Goal: Find specific page/section: Find specific page/section

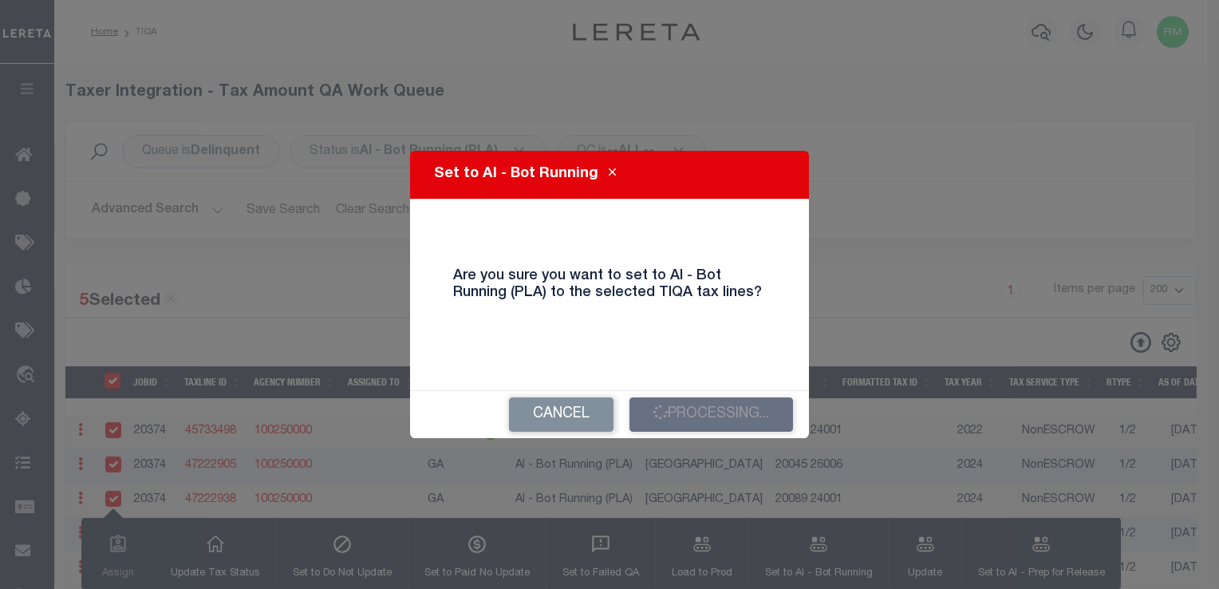
select select "200"
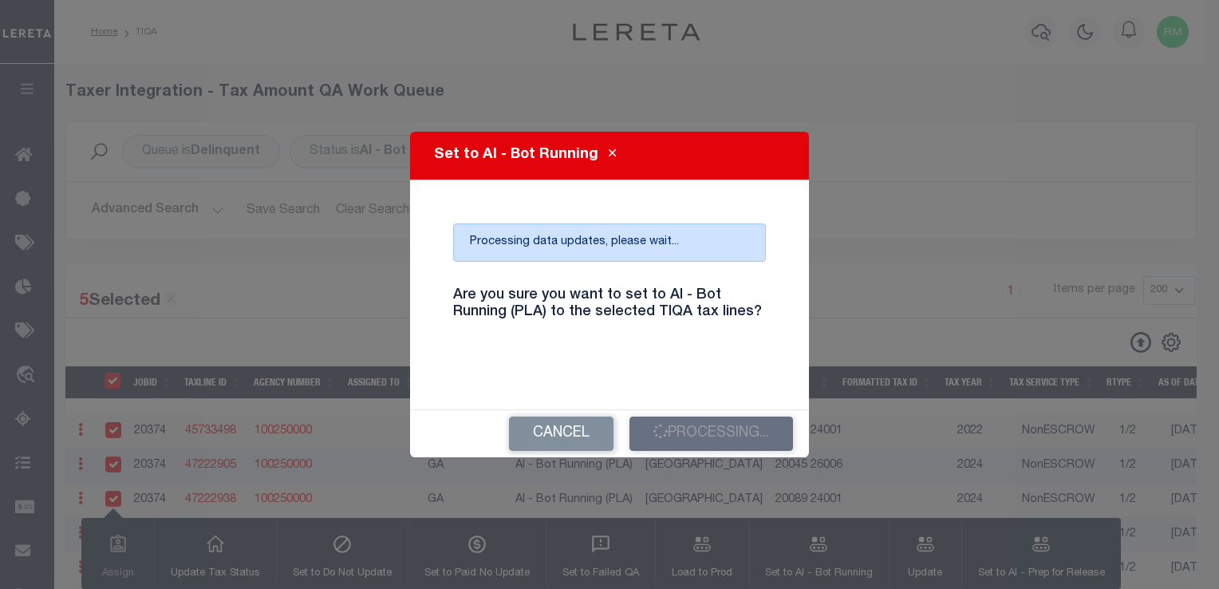
click at [685, 318] on h4 "Are you sure you want to set to AI - Bot Running (PLA) to the selected TIQA tax…" at bounding box center [609, 304] width 337 height 34
click at [558, 429] on button "Cancel" at bounding box center [561, 434] width 105 height 34
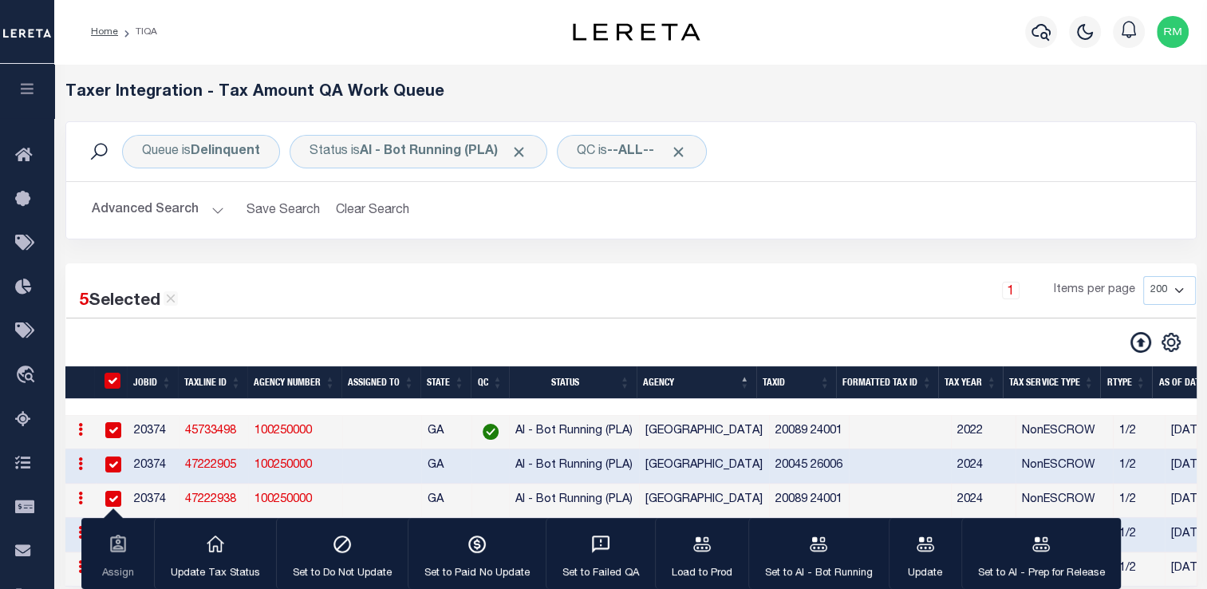
click at [1030, 212] on h2 "Advanced Search Save Search Clear Search TIQATaxLineSearchTable_dynamictable___…" at bounding box center [631, 210] width 1104 height 31
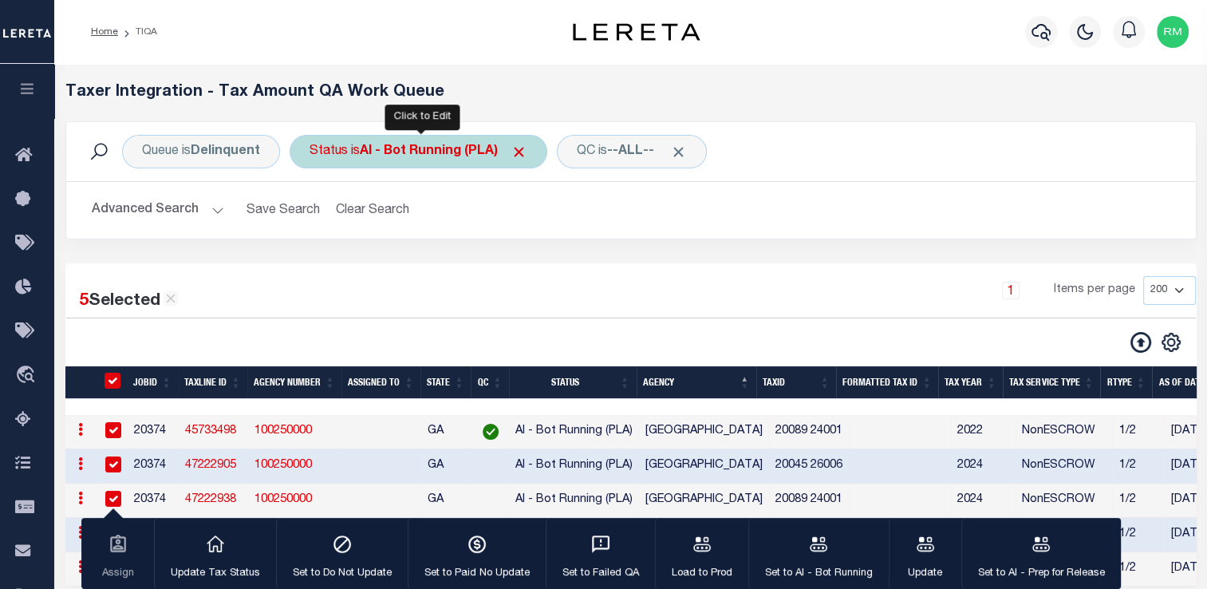
click at [437, 162] on div "Status is AI - Bot Running (PLA)" at bounding box center [419, 152] width 258 height 34
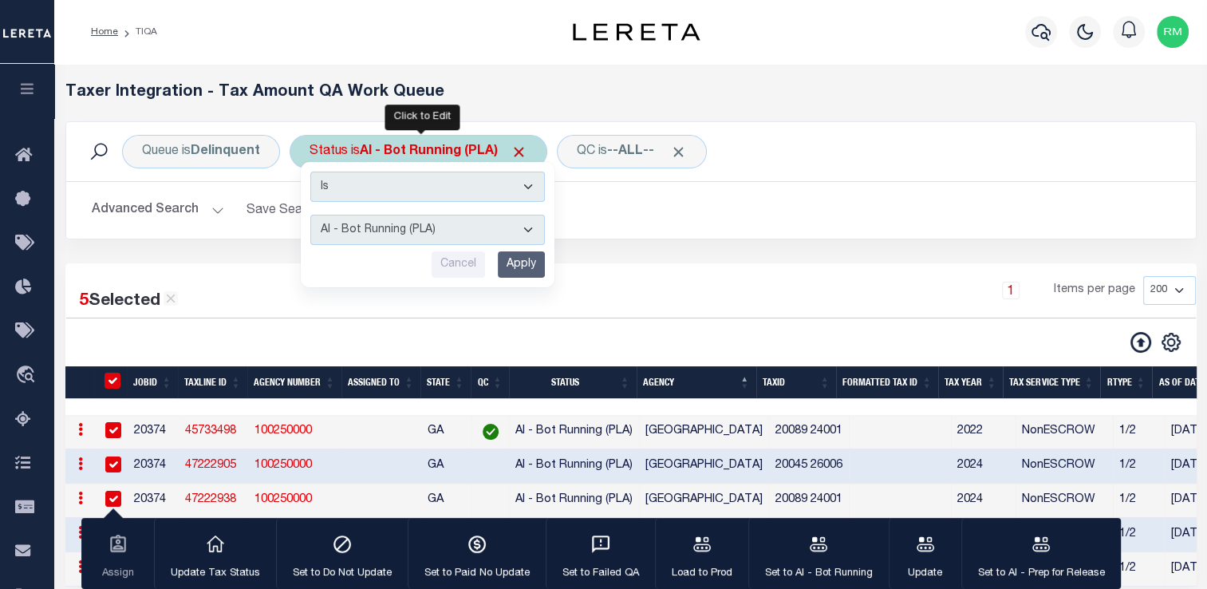
click at [426, 223] on select "AI - Bot Exception (ERR) AI - Bot Running (PLA) AI - Failed QA (FQA) AI - Prep …" at bounding box center [427, 230] width 235 height 30
select select "MZT"
click at [310, 215] on select "AI - Bot Exception (ERR) AI - Bot Running (PLA) AI - Failed QA (FQA) AI - Prep …" at bounding box center [427, 230] width 235 height 30
click at [522, 267] on input "Apply" at bounding box center [521, 264] width 47 height 26
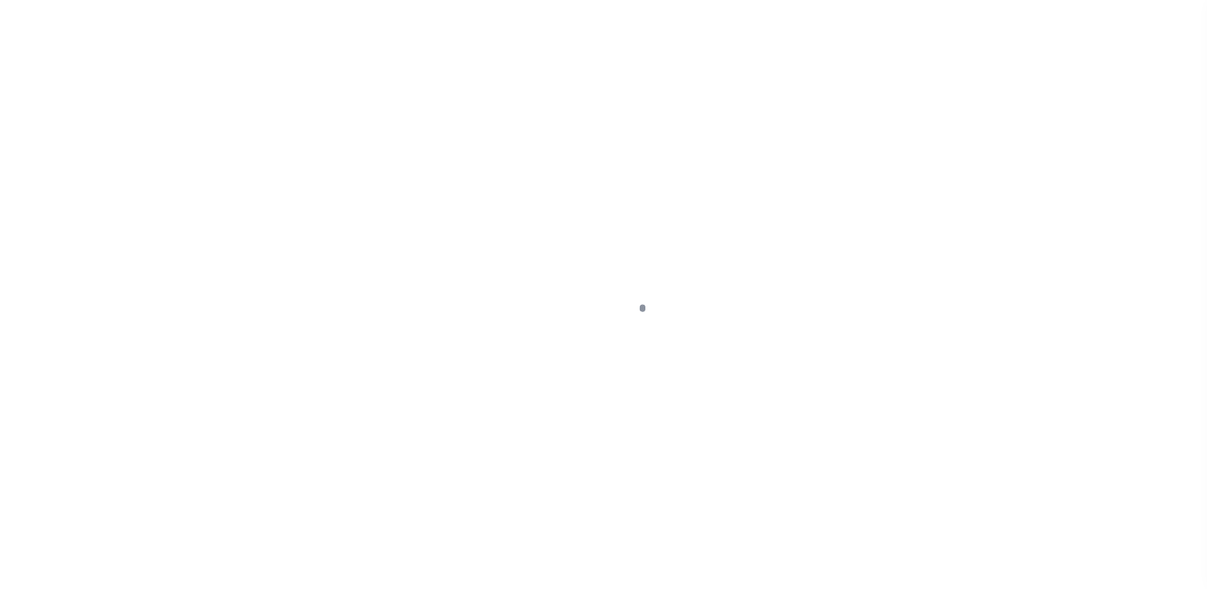
scroll to position [191, 0]
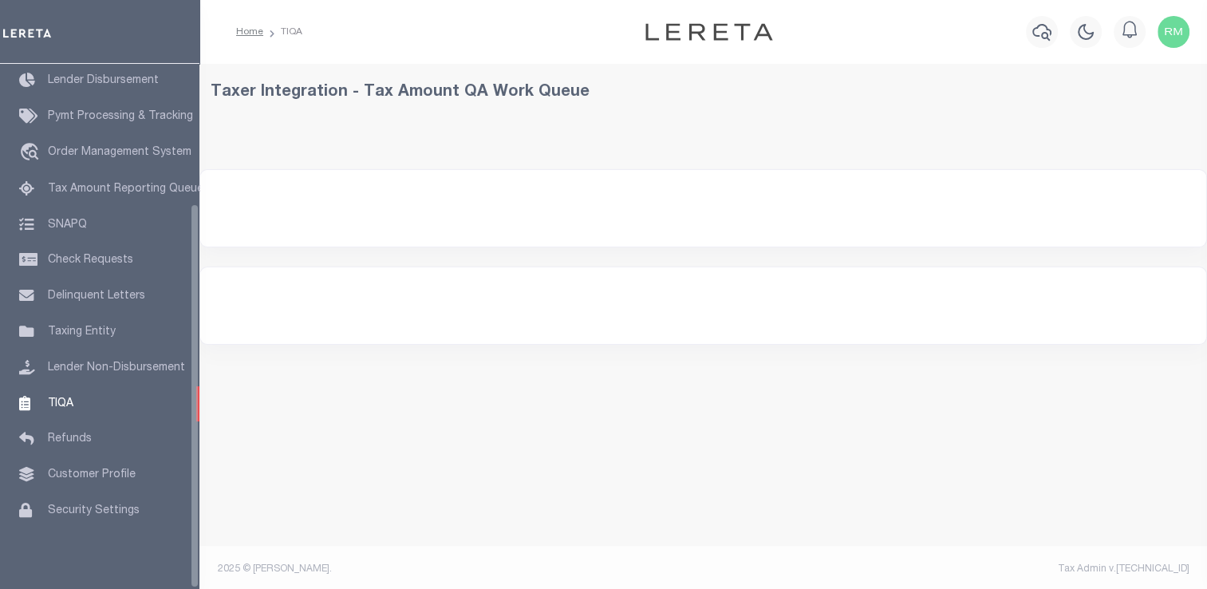
select select "200"
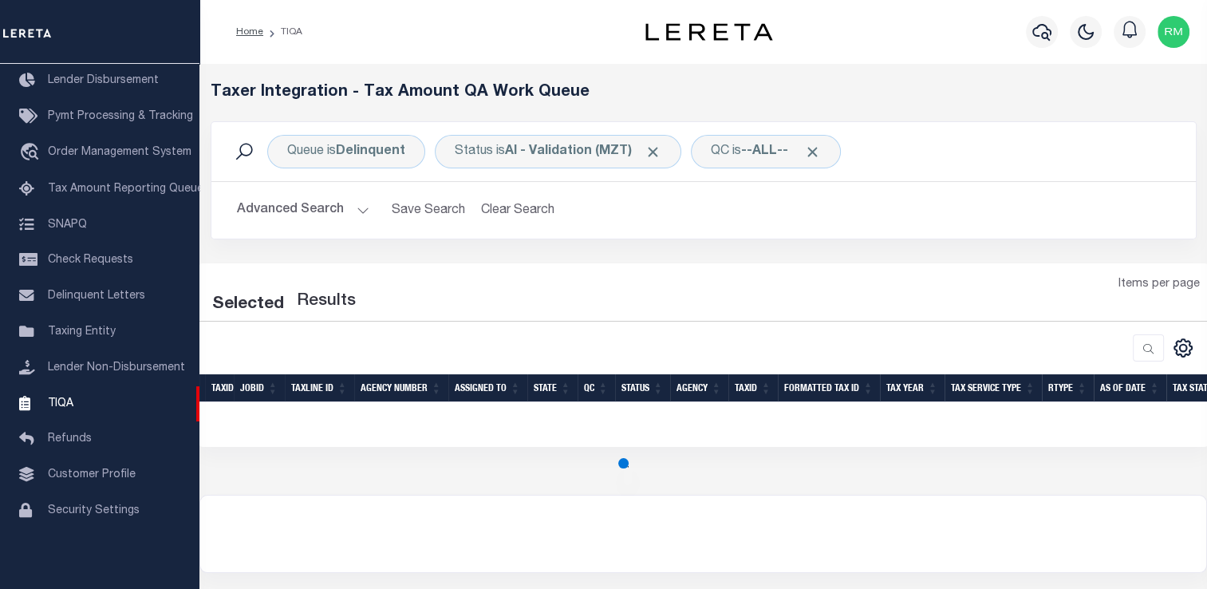
select select "200"
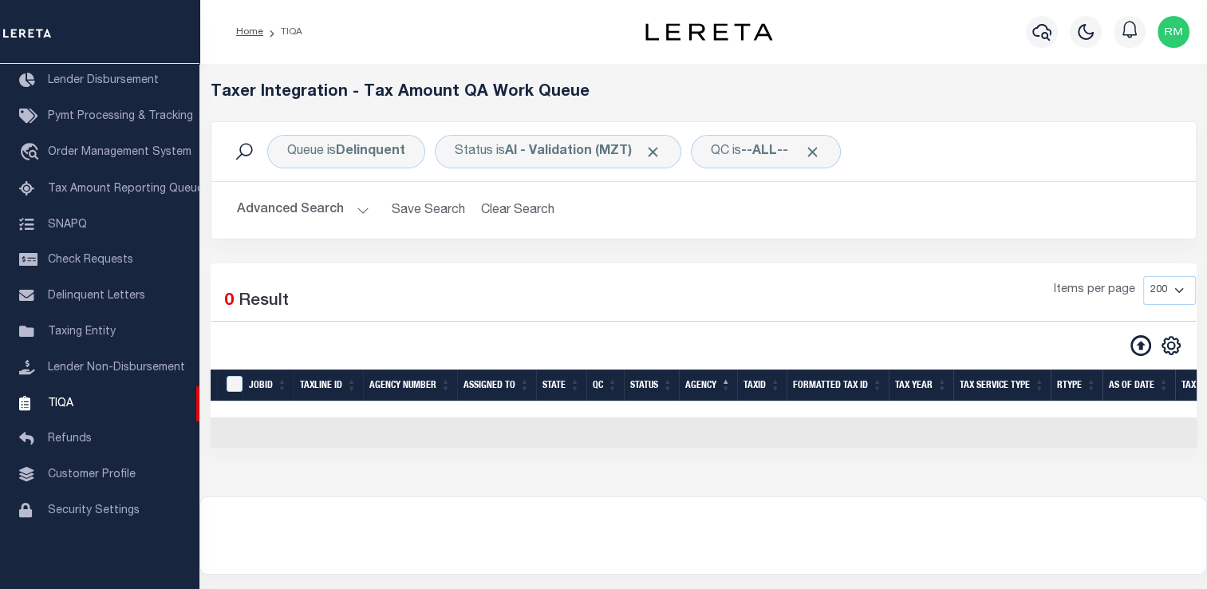
click at [298, 214] on button "Advanced Search" at bounding box center [303, 210] width 132 height 31
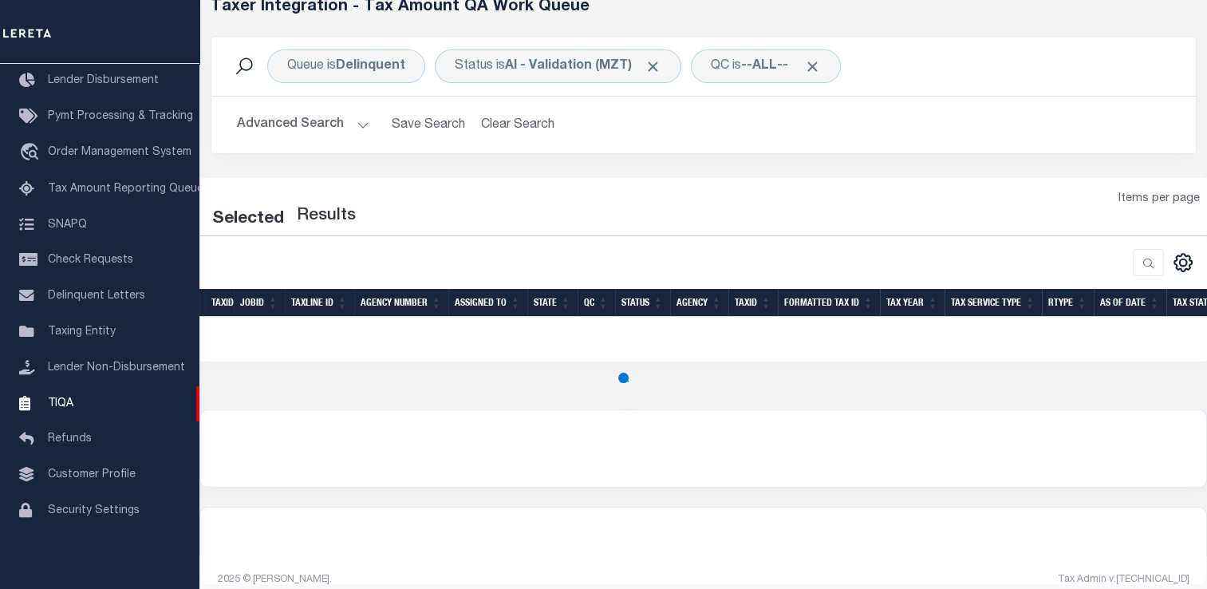
scroll to position [89, 0]
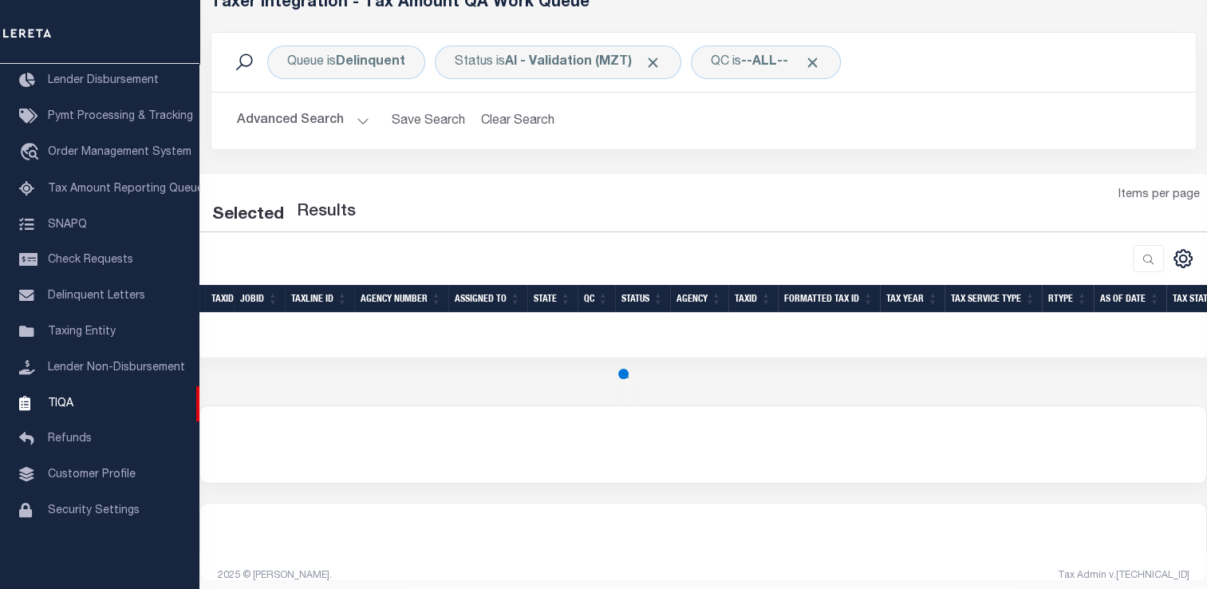
select select "200"
